Goal: Task Accomplishment & Management: Manage account settings

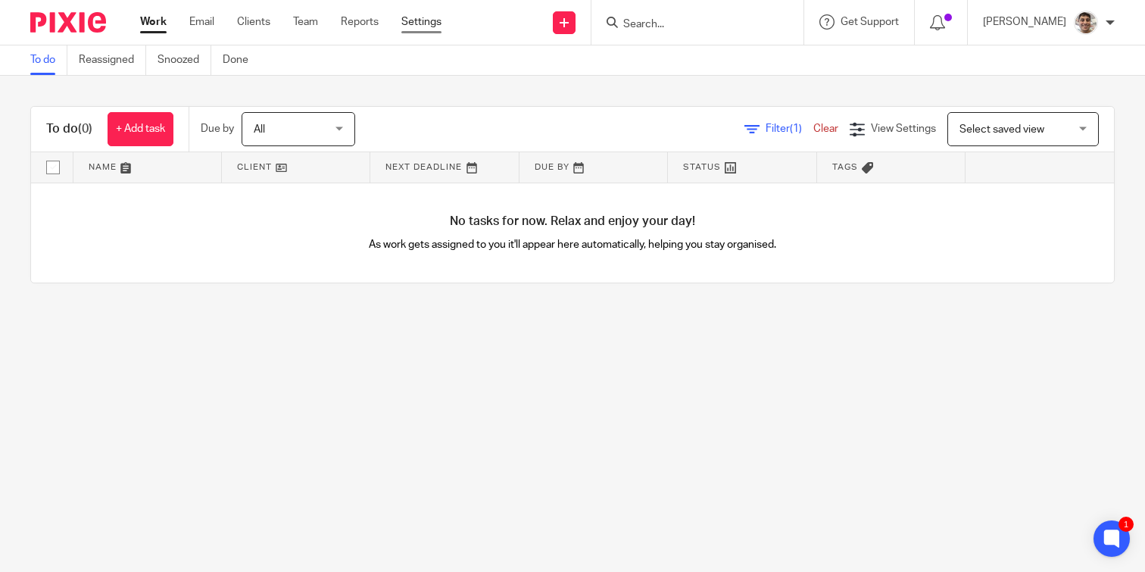
click at [418, 18] on link "Settings" at bounding box center [421, 21] width 40 height 15
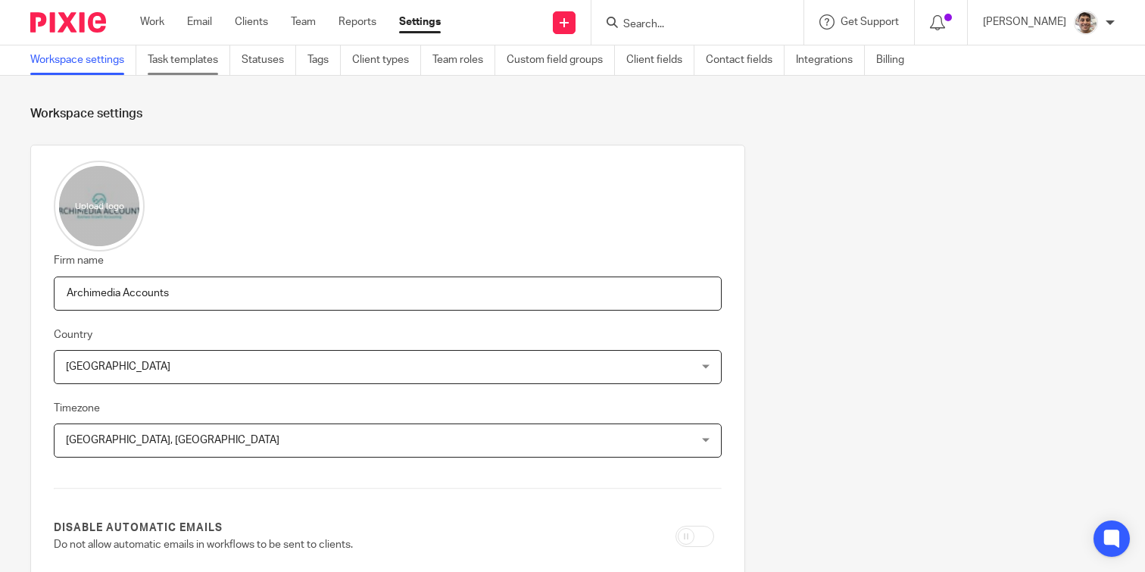
click at [184, 67] on link "Task templates" at bounding box center [189, 60] width 83 height 30
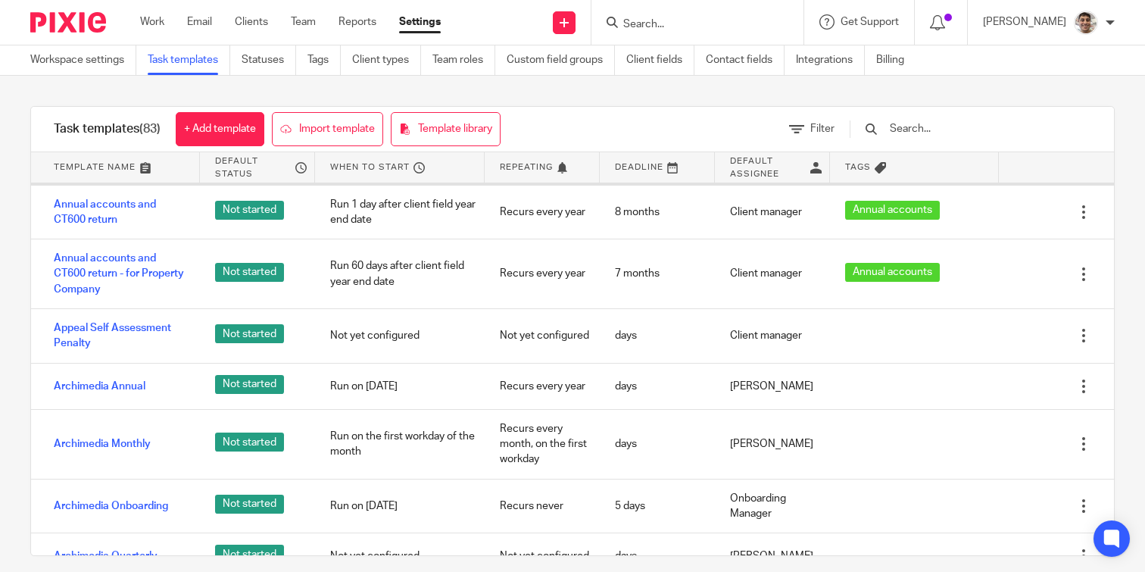
scroll to position [208, 0]
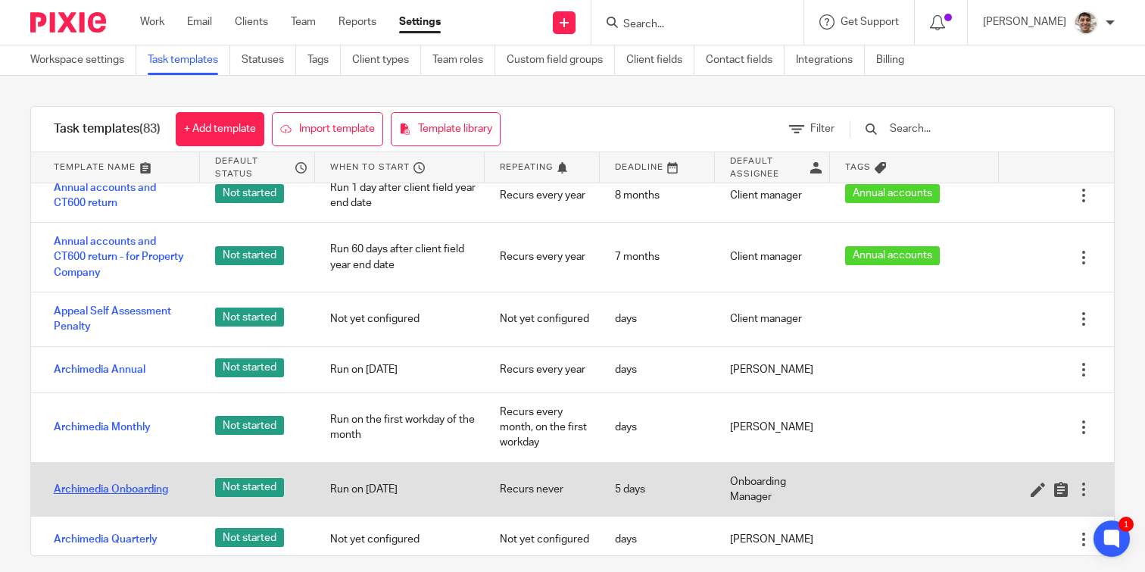
click at [121, 485] on link "Archimedia Onboarding" at bounding box center [111, 489] width 114 height 15
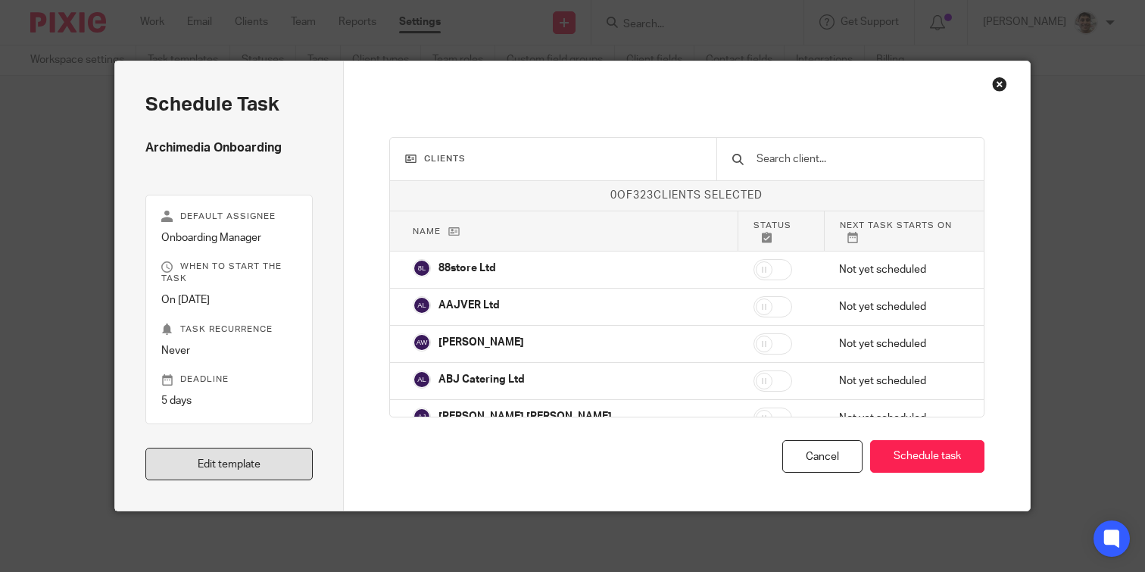
click at [234, 460] on link "Edit template" at bounding box center [228, 463] width 167 height 33
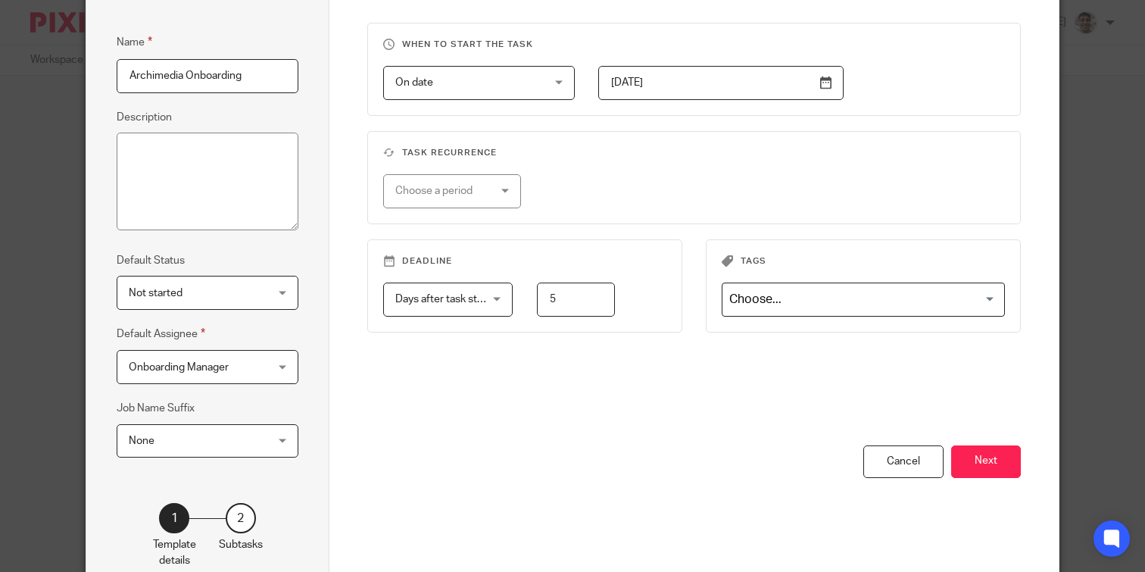
scroll to position [160, 0]
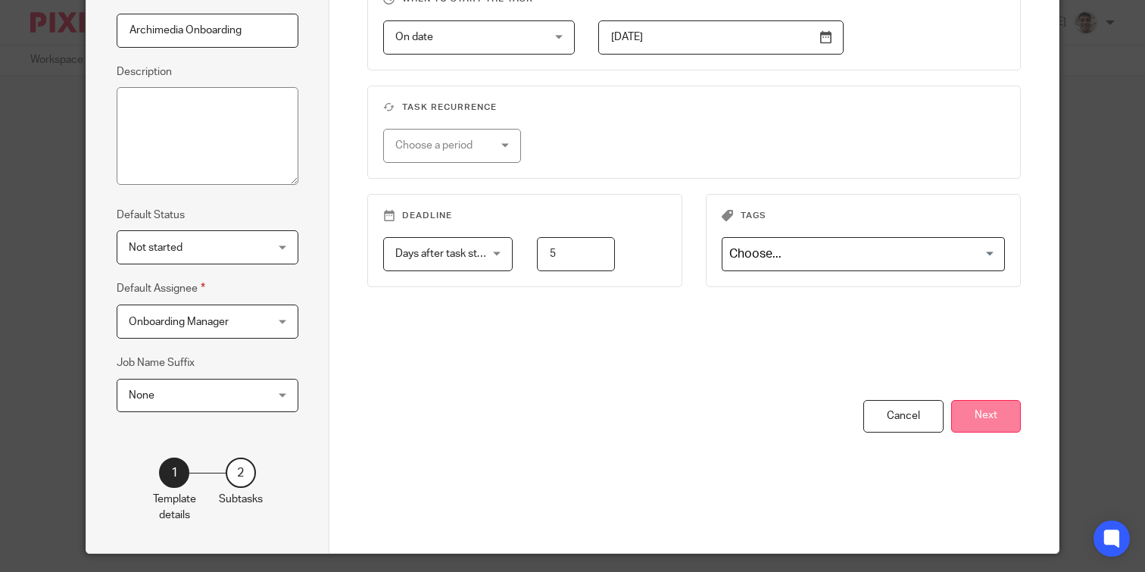
click at [992, 425] on button "Next" at bounding box center [986, 416] width 70 height 33
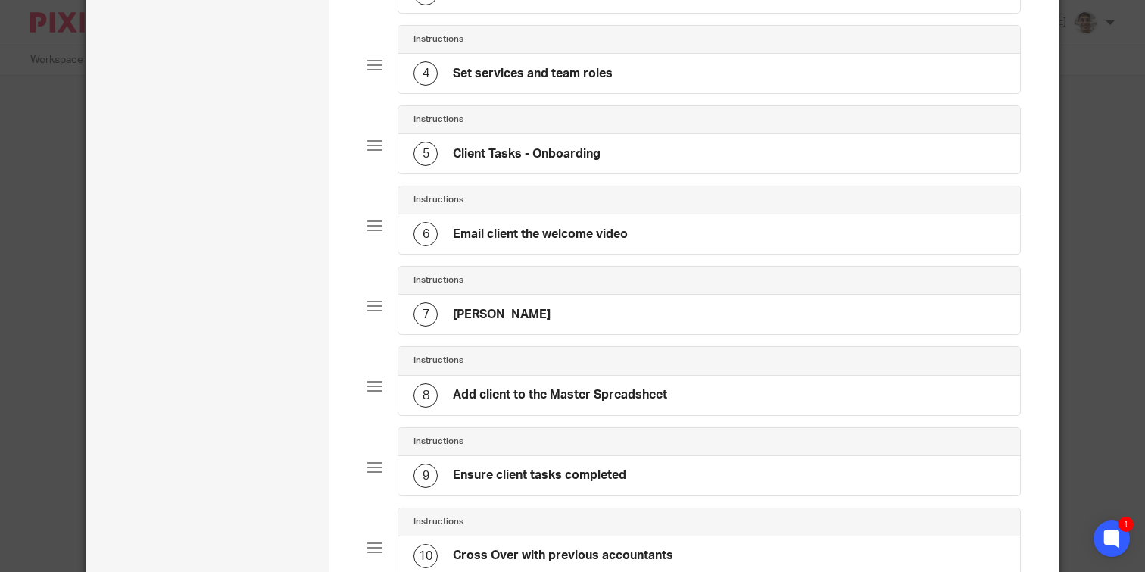
scroll to position [360, 0]
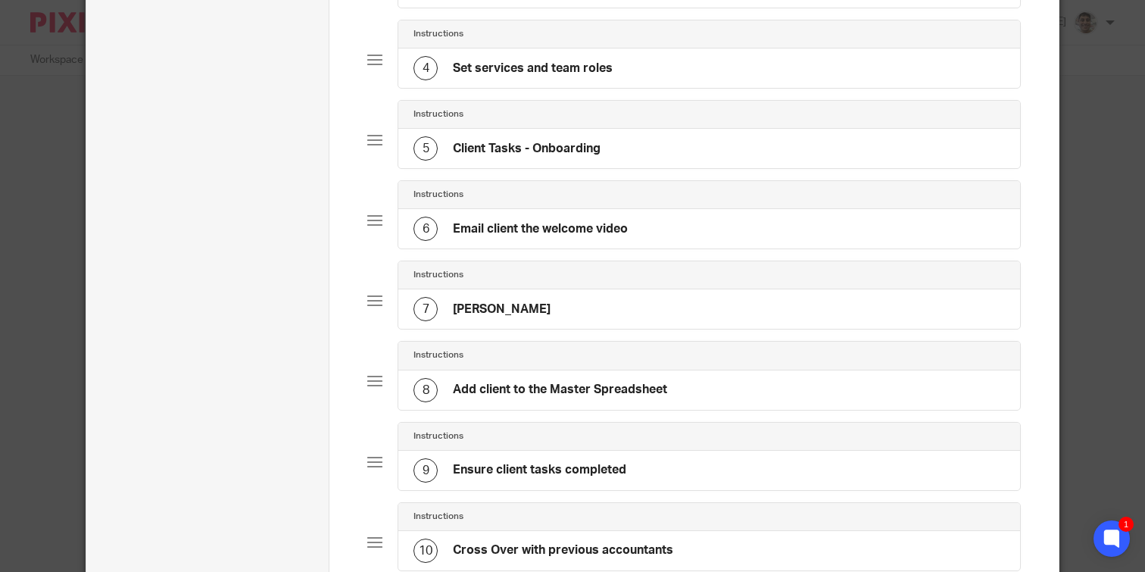
click at [631, 296] on div "7 Chris Tasks" at bounding box center [708, 308] width 621 height 39
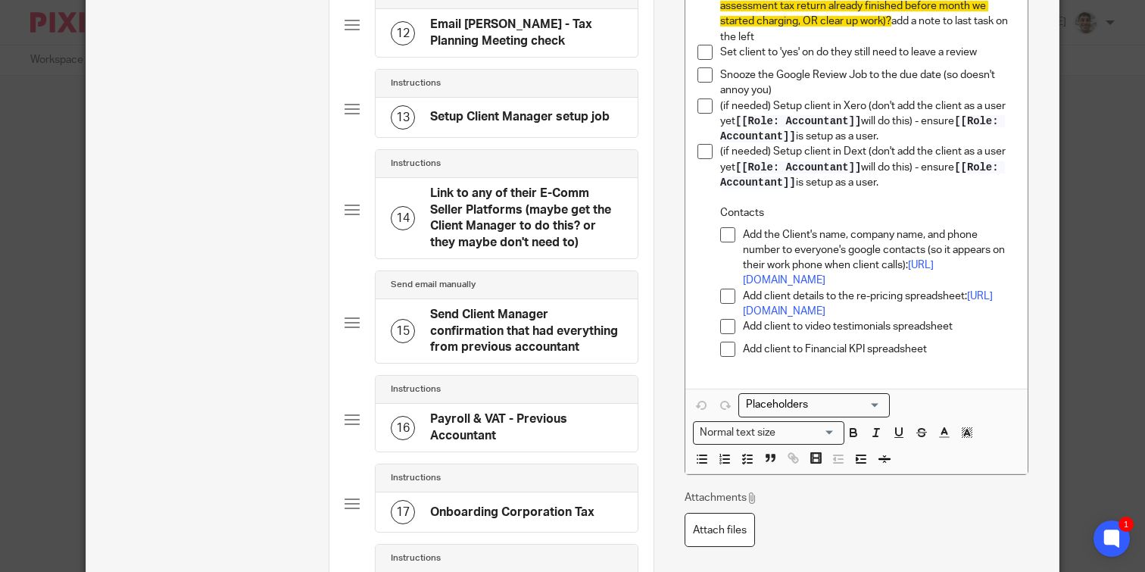
scroll to position [1073, 0]
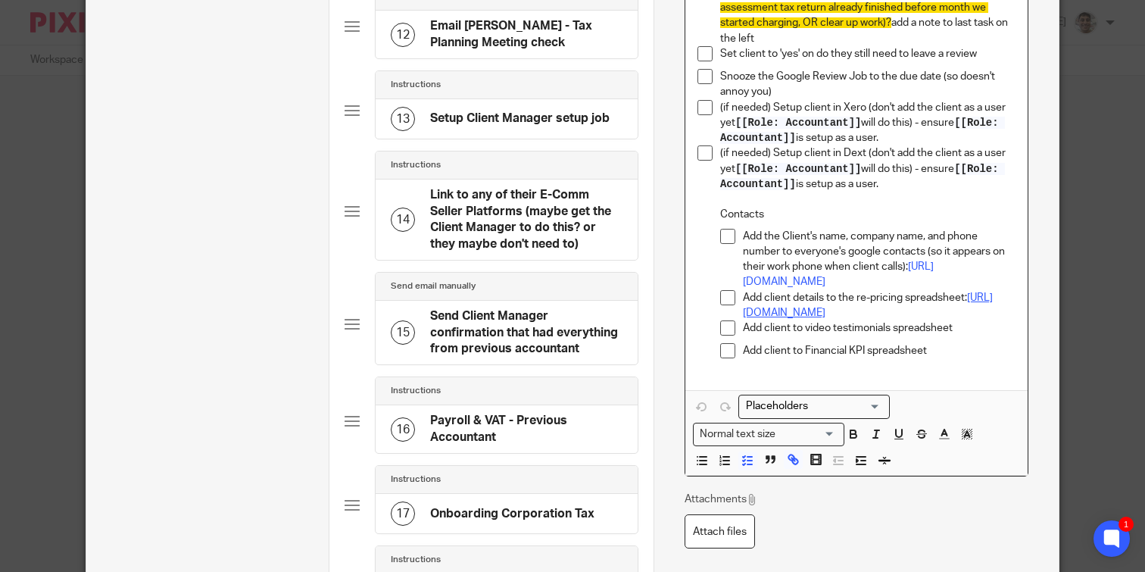
click at [913, 303] on link "https://docs.google.com/spreadsheets/d/1AG3MX2H8WrdWK6_Ac1YcZK6oWkLtiGIQEzcuakK…" at bounding box center [868, 305] width 250 height 26
click at [875, 305] on link "https://docs.google.com/spreadsheets/d/1AG3MX2H8WrdWK6_Ac1YcZK6oWkLtiGIQEzcuakK…" at bounding box center [868, 305] width 250 height 26
click at [899, 333] on link "https://docs.google.com/spreadsheets/d/1AG3MX2H8WrdWK6_Ac1YcZK6oWkLtiGIQEzcuakK…" at bounding box center [895, 331] width 108 height 15
click at [846, 290] on p "Add client details to the re-pricing spreadsheet: https://docs.google.com/sprea…" at bounding box center [879, 305] width 273 height 31
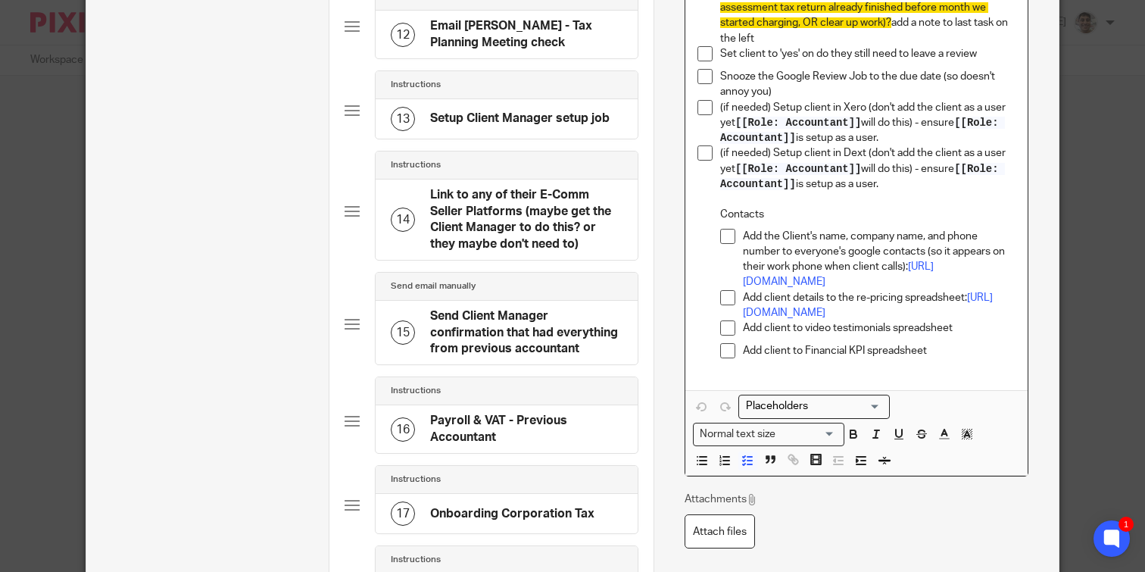
click at [878, 290] on p "Add client details to the re-pricing spreadsheet: https://docs.google.com/sprea…" at bounding box center [879, 305] width 273 height 31
click at [967, 290] on p "Add client details to the re-pricing spreadsheet: https://docs.google.com/sprea…" at bounding box center [879, 305] width 273 height 31
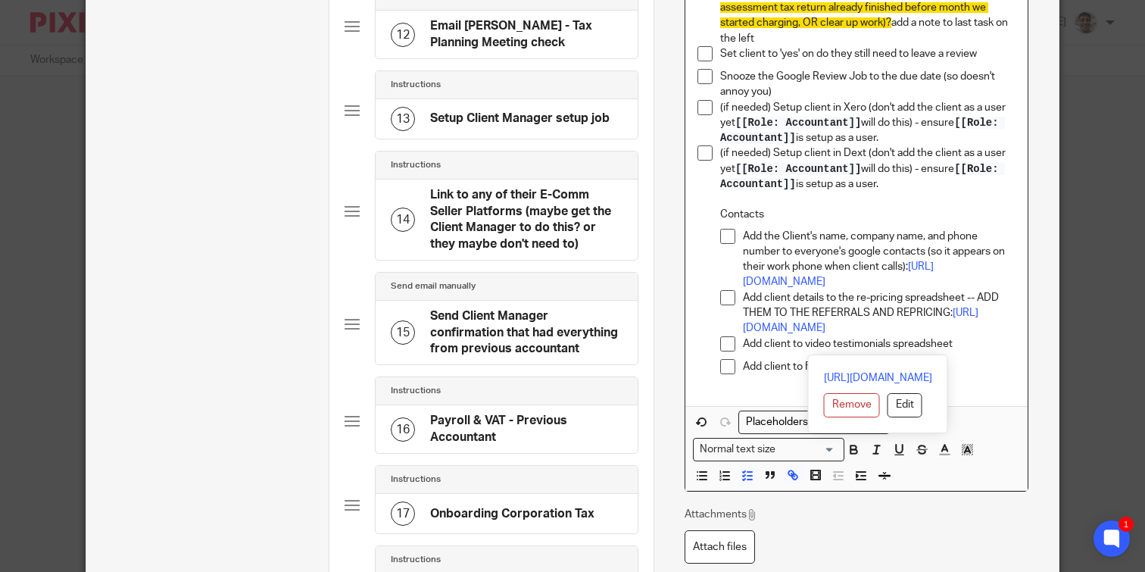
drag, startPoint x: 867, startPoint y: 348, endPoint x: 949, endPoint y: 306, distance: 92.8
click at [949, 306] on p "Add client details to the re-pricing spreadsheet -- ADD THEM TO THE REFERRALS A…" at bounding box center [879, 313] width 273 height 46
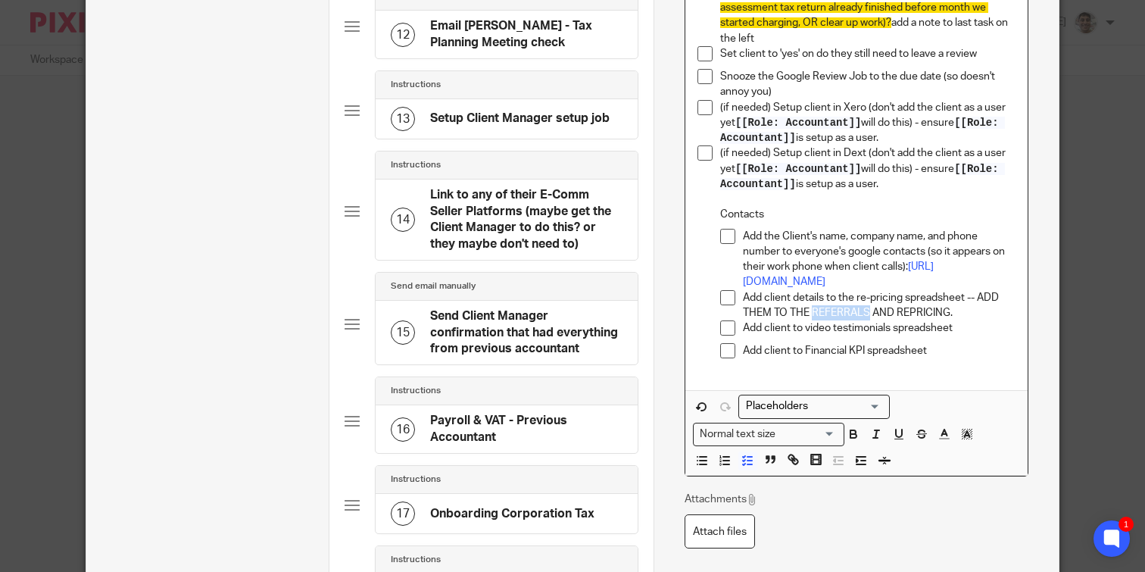
drag, startPoint x: 814, startPoint y: 301, endPoint x: 867, endPoint y: 301, distance: 53.0
click at [867, 301] on p "Add client details to the re-pricing spreadsheet -- ADD THEM TO THE REFERRALS A…" at bounding box center [879, 305] width 273 height 31
click at [789, 452] on icon "button" at bounding box center [793, 459] width 14 height 14
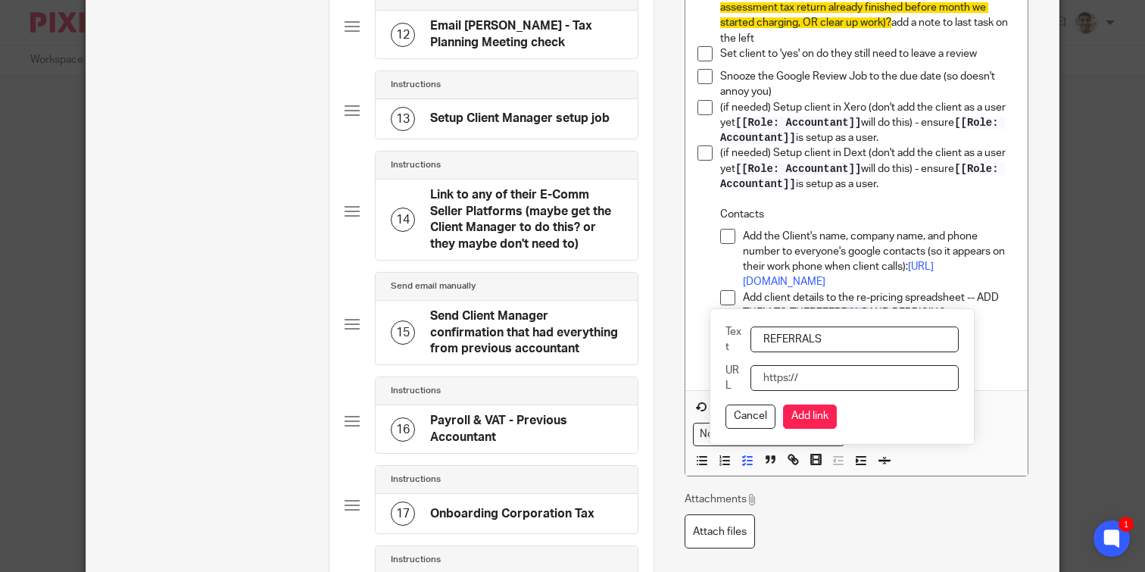
paste input "https://docs.google.com/spreadsheets/d/1AG3MX2H8WrdWK6_Ac1YcZK6oWkLtiGIQEzcuakK…"
type input "https://docs.google.com/spreadsheets/d/1AG3MX2H8WrdWK6_Ac1YcZK6oWkLtiGIQEzcuakK…"
click at [808, 425] on button "Add link" at bounding box center [810, 416] width 54 height 24
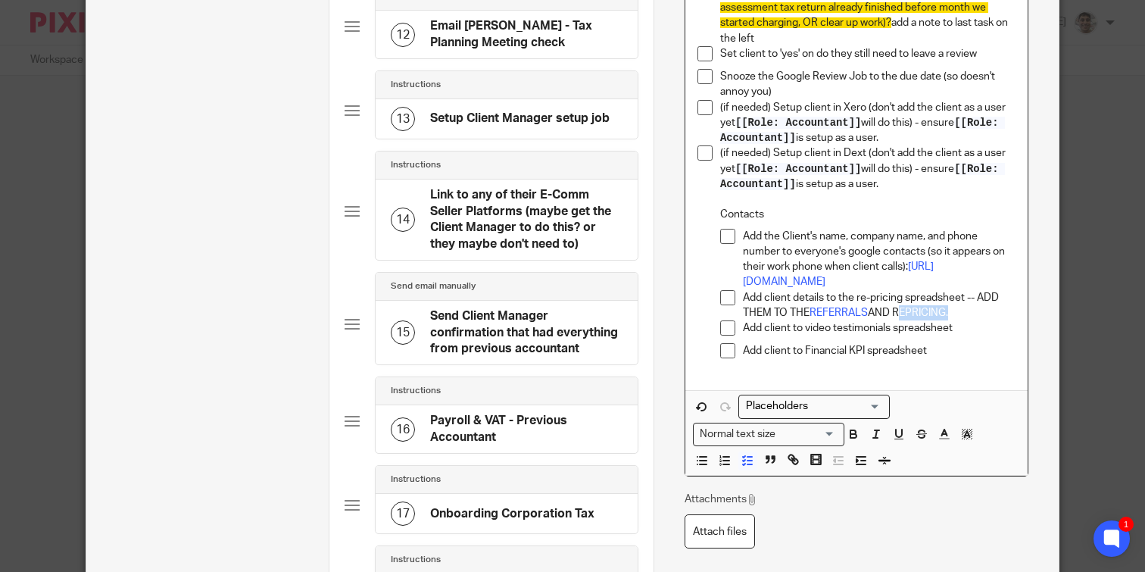
drag, startPoint x: 898, startPoint y: 301, endPoint x: 950, endPoint y: 301, distance: 52.2
click at [950, 301] on p "Add client details to the re-pricing spreadsheet -- ADD THEM TO THE REFERRALS A…" at bounding box center [879, 305] width 273 height 31
click at [789, 452] on icon "button" at bounding box center [793, 459] width 14 height 14
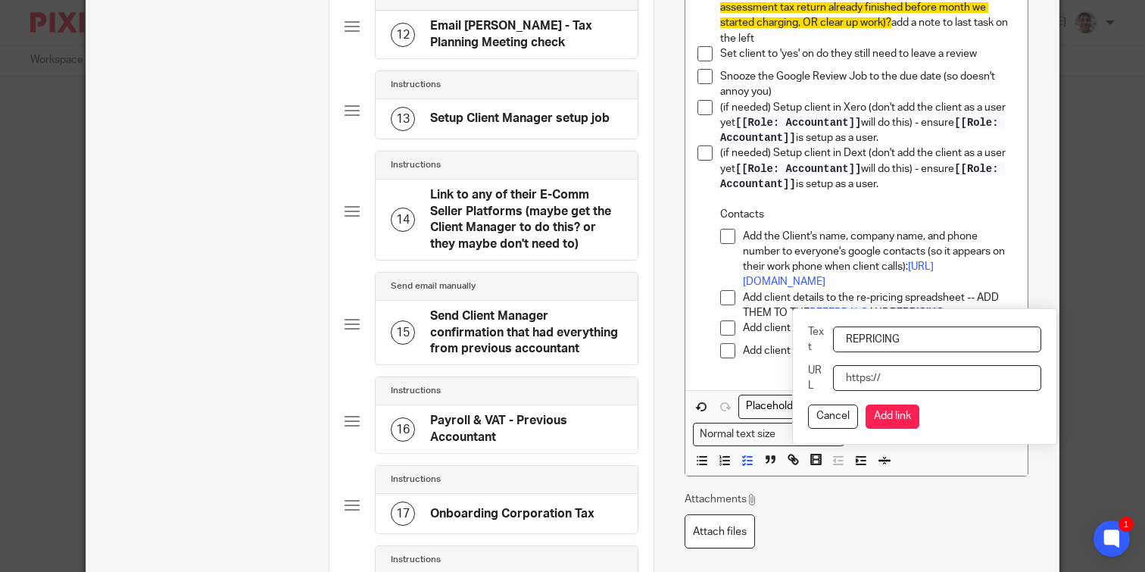
paste input "https://docs.google.com/spreadsheets/d/1AG3MX2H8WrdWK6_Ac1YcZK6oWkLtiGIQEzcuakK…"
type input "https://docs.google.com/spreadsheets/d/1AG3MX2H8WrdWK6_Ac1YcZK6oWkLtiGIQEzcuakK…"
click at [880, 413] on button "Add link" at bounding box center [892, 416] width 54 height 24
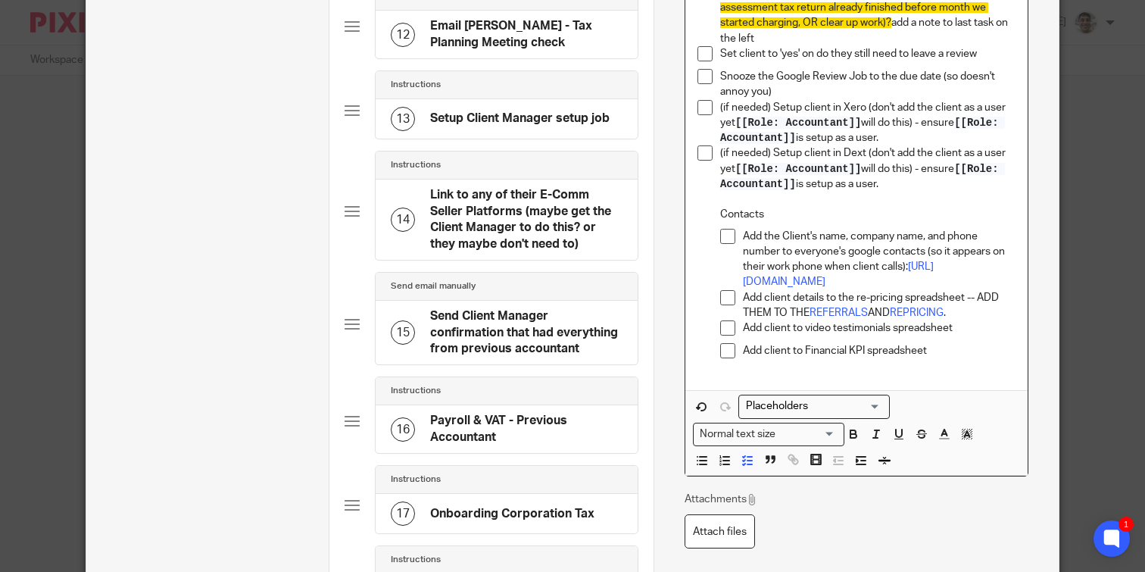
click at [957, 343] on p "Add client to Financial KPI spreadsheet" at bounding box center [879, 350] width 273 height 15
click at [974, 343] on p "Add client to Financial KPI spreadsheet" at bounding box center [879, 350] width 273 height 15
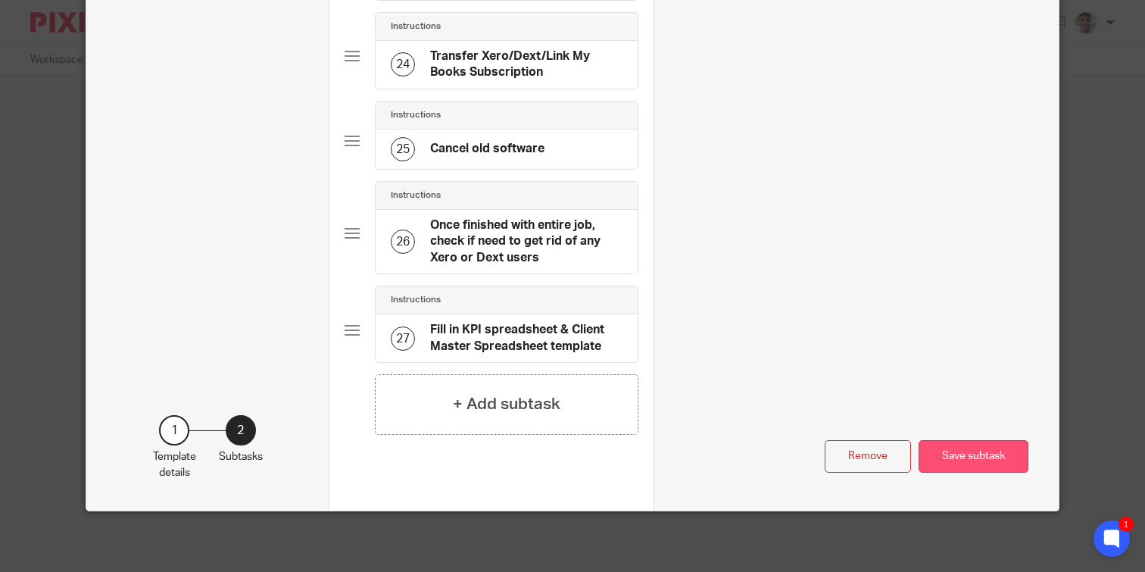
click at [981, 455] on button "Save subtask" at bounding box center [973, 456] width 110 height 33
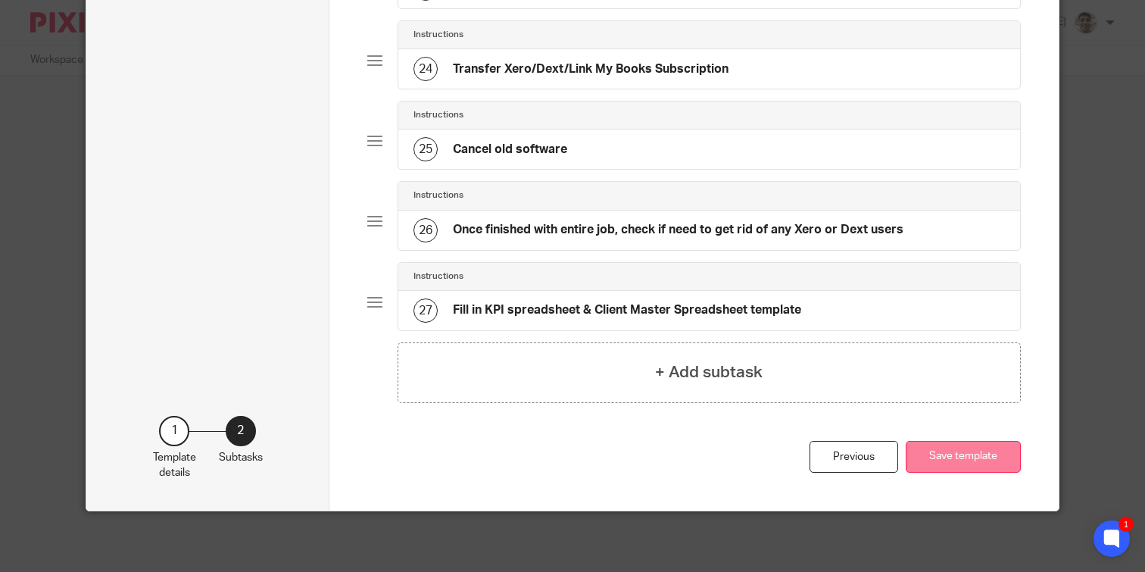
click at [976, 455] on button "Save template" at bounding box center [963, 457] width 115 height 33
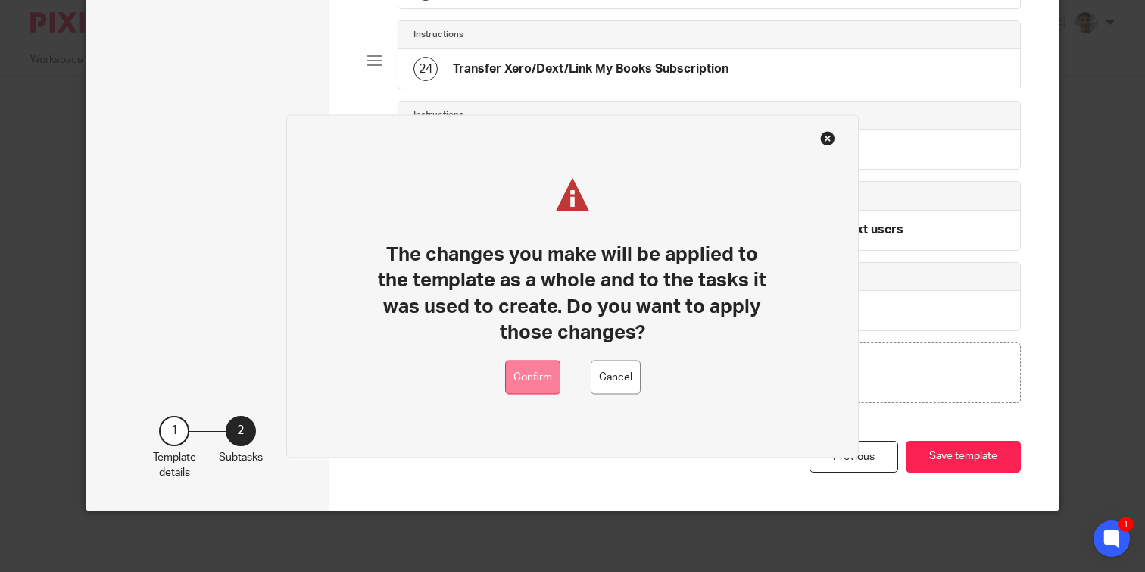
click at [536, 385] on button "Confirm" at bounding box center [532, 377] width 55 height 34
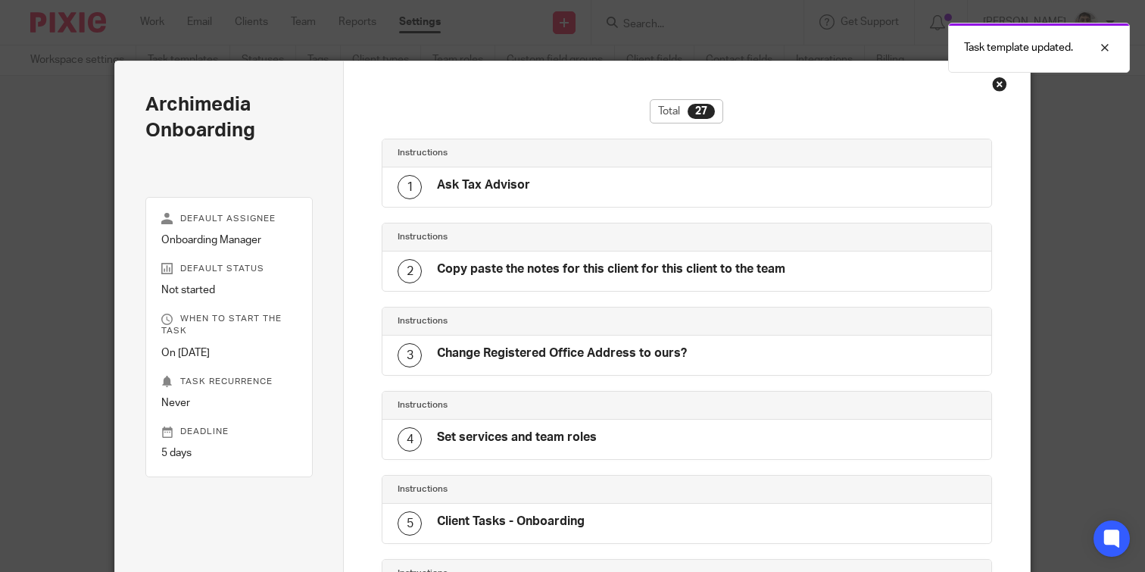
click at [999, 81] on div "Close this dialog window" at bounding box center [999, 83] width 15 height 15
